Goal: Task Accomplishment & Management: Manage account settings

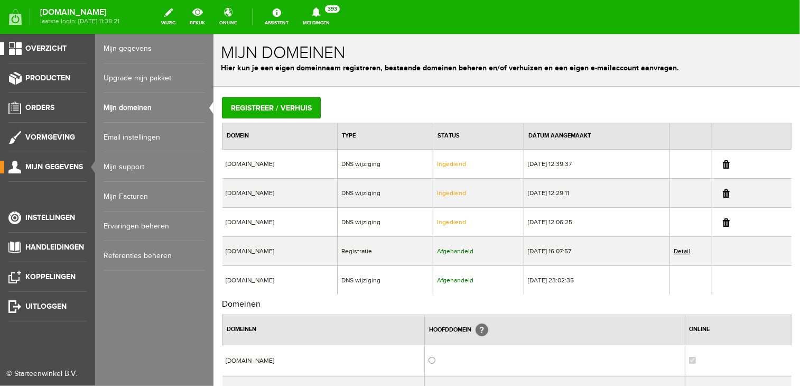
click at [42, 52] on span "Overzicht" at bounding box center [45, 48] width 41 height 9
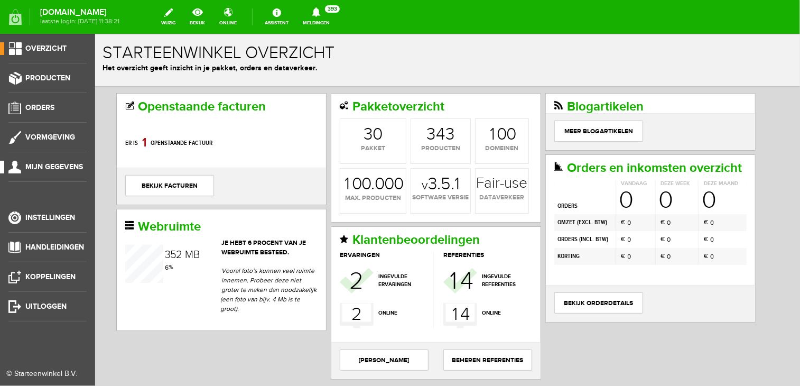
click at [57, 167] on span "Mijn gegevens" at bounding box center [54, 166] width 58 height 9
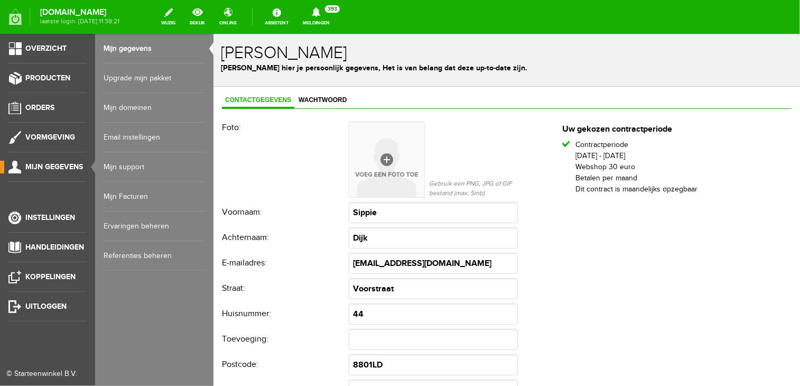
click at [139, 77] on link "Upgrade mijn pakket" at bounding box center [154, 78] width 101 height 30
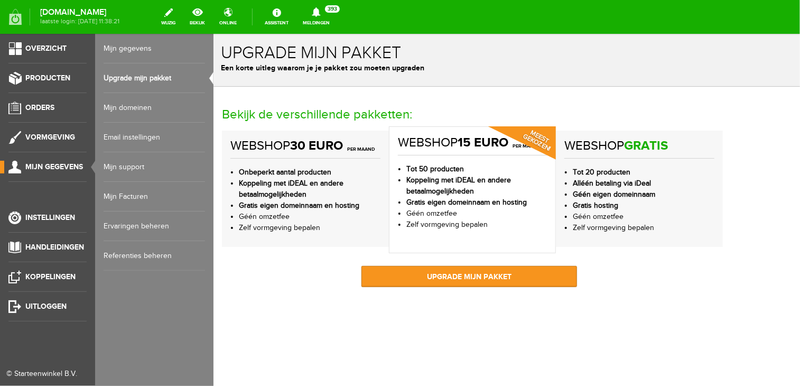
click at [130, 108] on link "Mijn domeinen" at bounding box center [154, 108] width 101 height 30
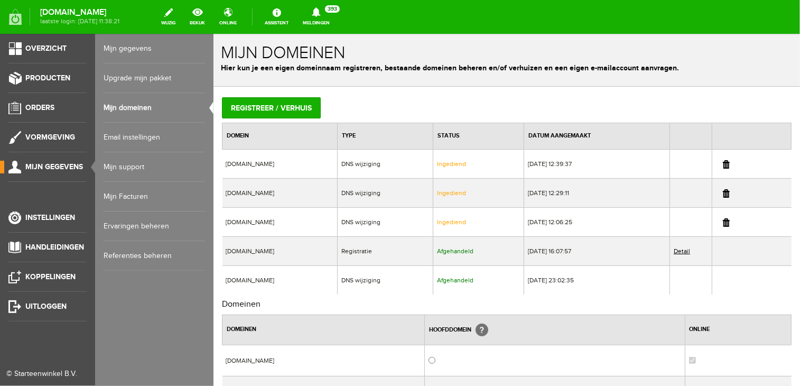
click at [130, 108] on link "Mijn domeinen" at bounding box center [154, 108] width 101 height 30
